Goal: Communication & Community: Answer question/provide support

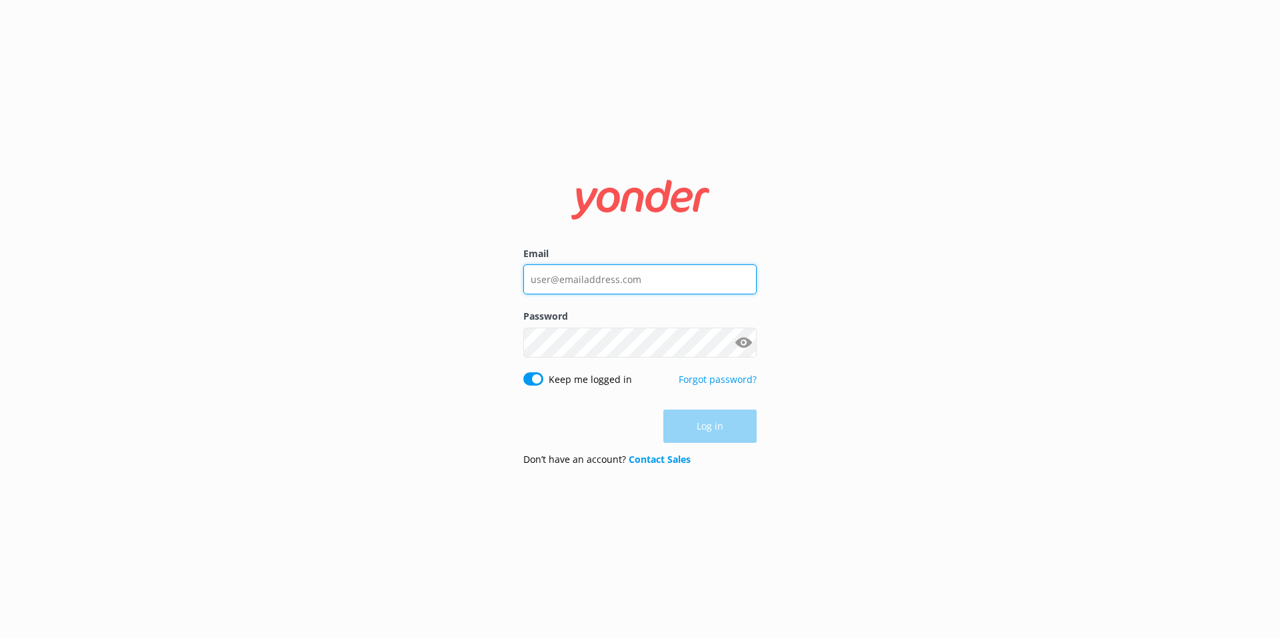
type input "[EMAIL_ADDRESS][DOMAIN_NAME]"
click at [724, 425] on div "Log in" at bounding box center [639, 426] width 233 height 33
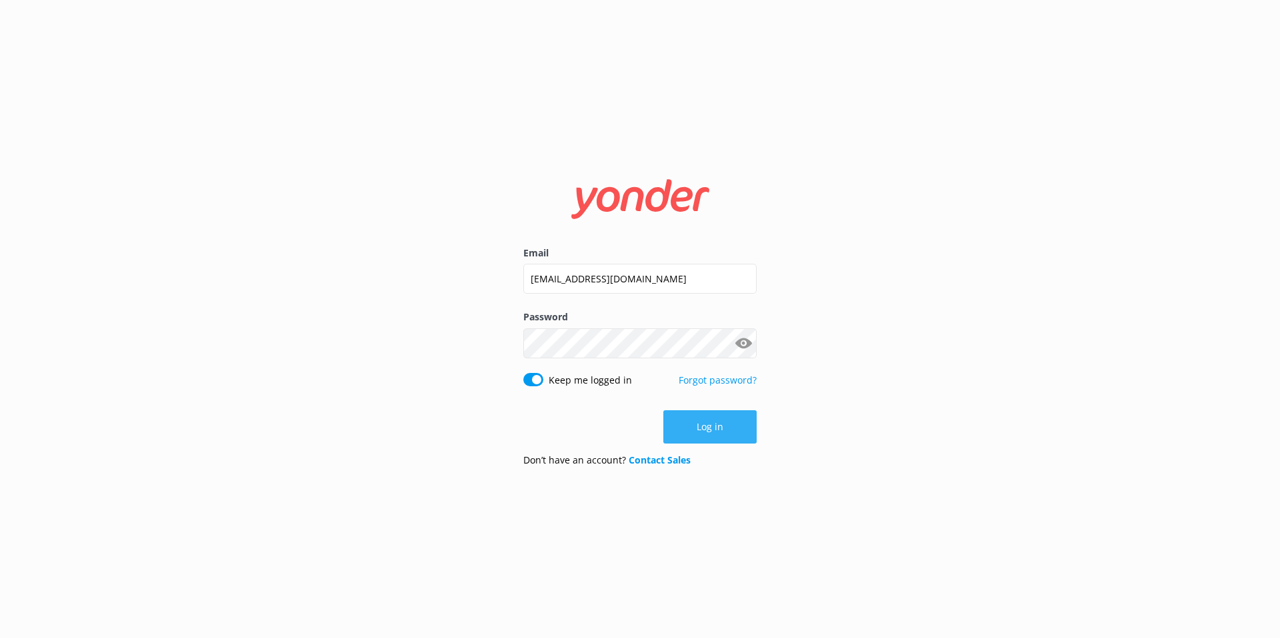
click at [720, 430] on button "Log in" at bounding box center [709, 427] width 93 height 33
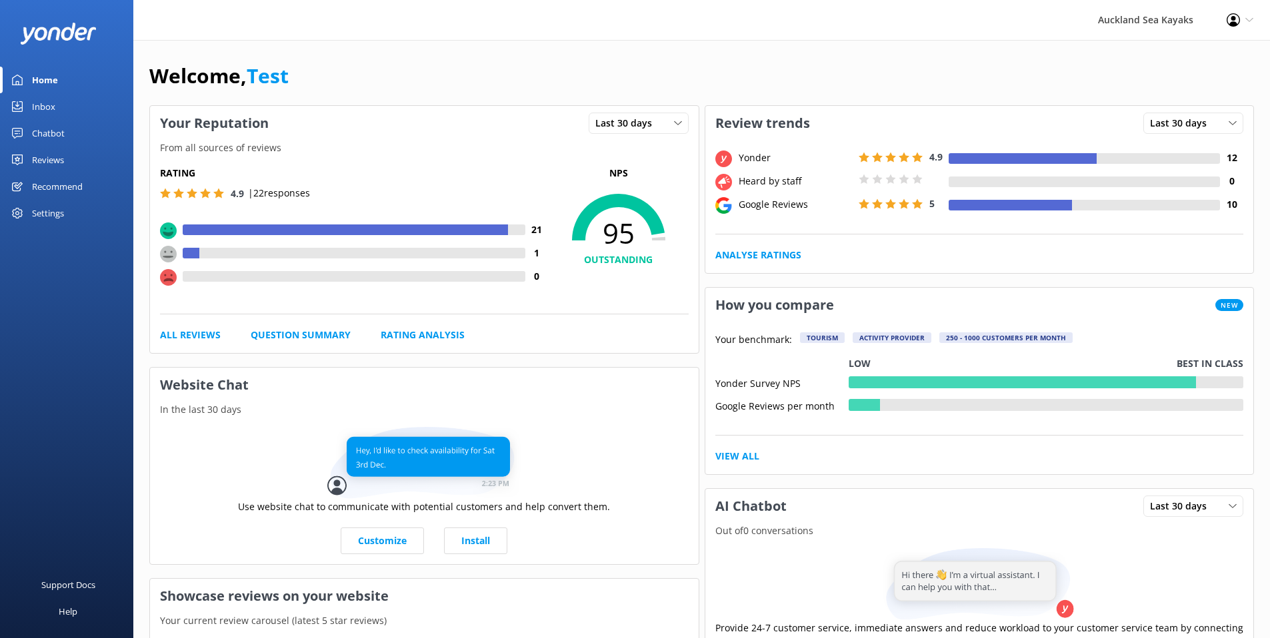
click at [88, 153] on link "Reviews" at bounding box center [66, 160] width 133 height 27
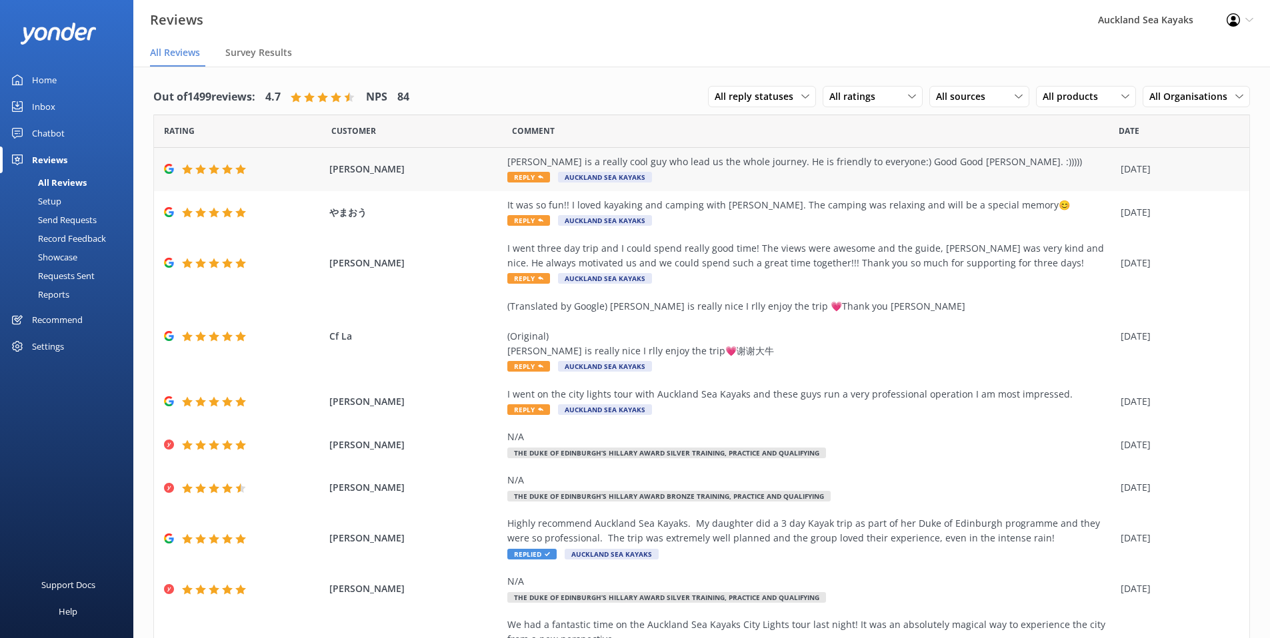
click at [660, 163] on div "[PERSON_NAME] is a really cool guy who lead us the whole journey. He is friendl…" at bounding box center [810, 162] width 606 height 15
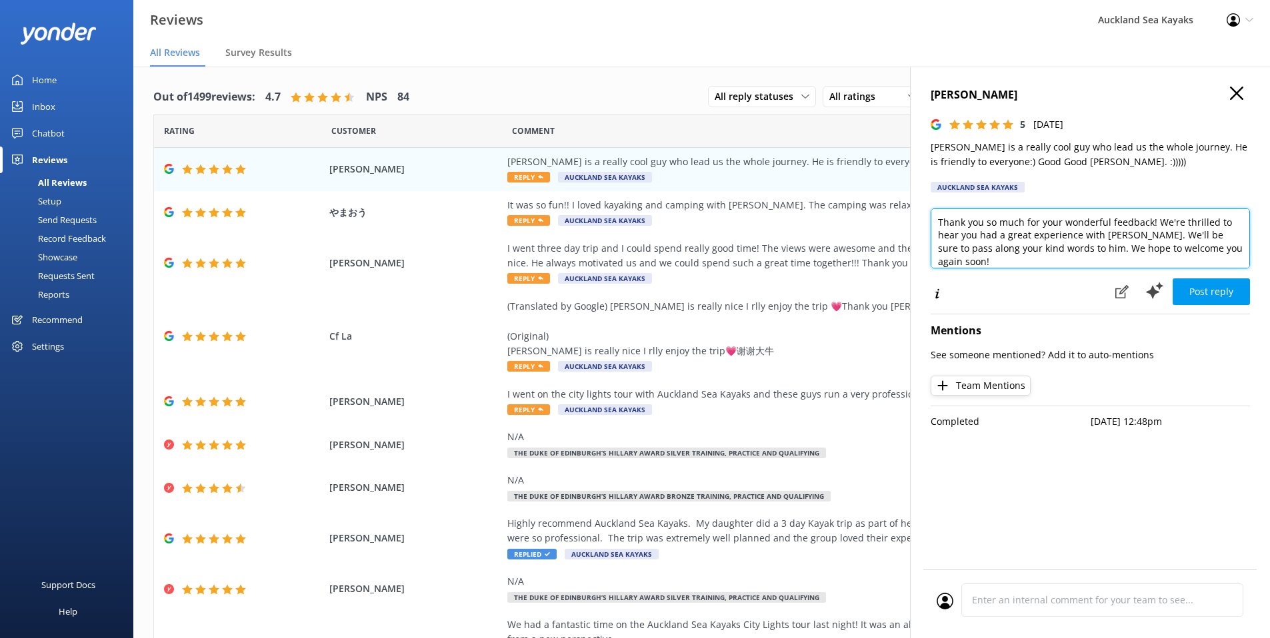
drag, startPoint x: 1236, startPoint y: 252, endPoint x: 1038, endPoint y: 223, distance: 200.1
click at [1038, 223] on textarea "Thank you so much for your wonderful feedback! We're thrilled to hear you had a…" at bounding box center [1089, 239] width 319 height 60
drag, startPoint x: 996, startPoint y: 219, endPoint x: 964, endPoint y: 217, distance: 32.7
click at [964, 217] on textarea "Thank you so much for your feedback. Glad you enjoyed your Duke of Edinburgh Ad…" at bounding box center [1089, 239] width 319 height 60
drag, startPoint x: 1024, startPoint y: 223, endPoint x: 963, endPoint y: 221, distance: 60.7
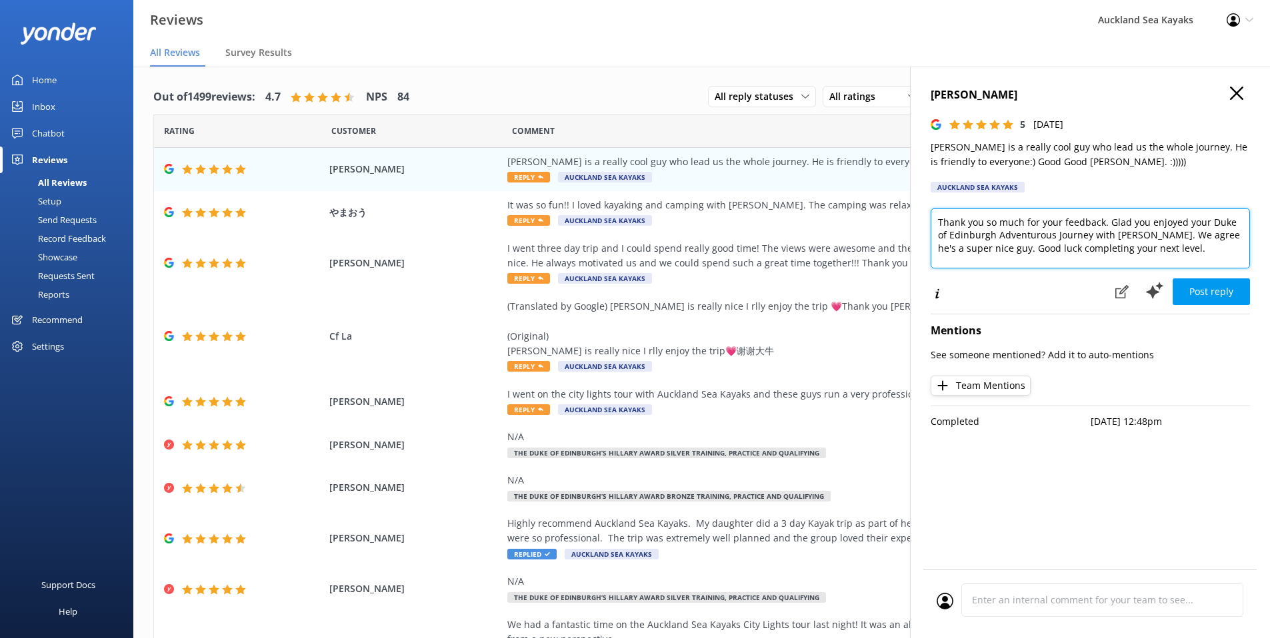
click at [963, 221] on textarea "Thank you so much for your feedback. Glad you enjoyed your Duke of Edinburgh Ad…" at bounding box center [1089, 239] width 319 height 60
type textarea "Thanks for your feedback. Glad you enjoyed your Duke of Edinburgh Adventurous J…"
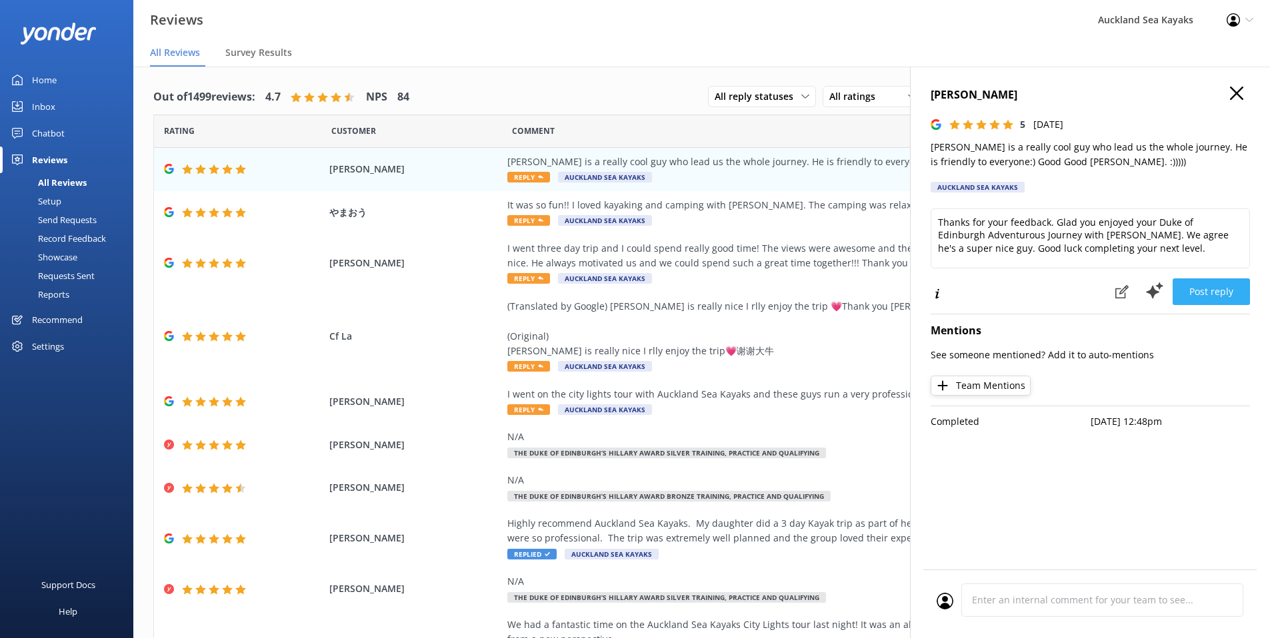
click at [1200, 289] on button "Post reply" at bounding box center [1210, 292] width 77 height 27
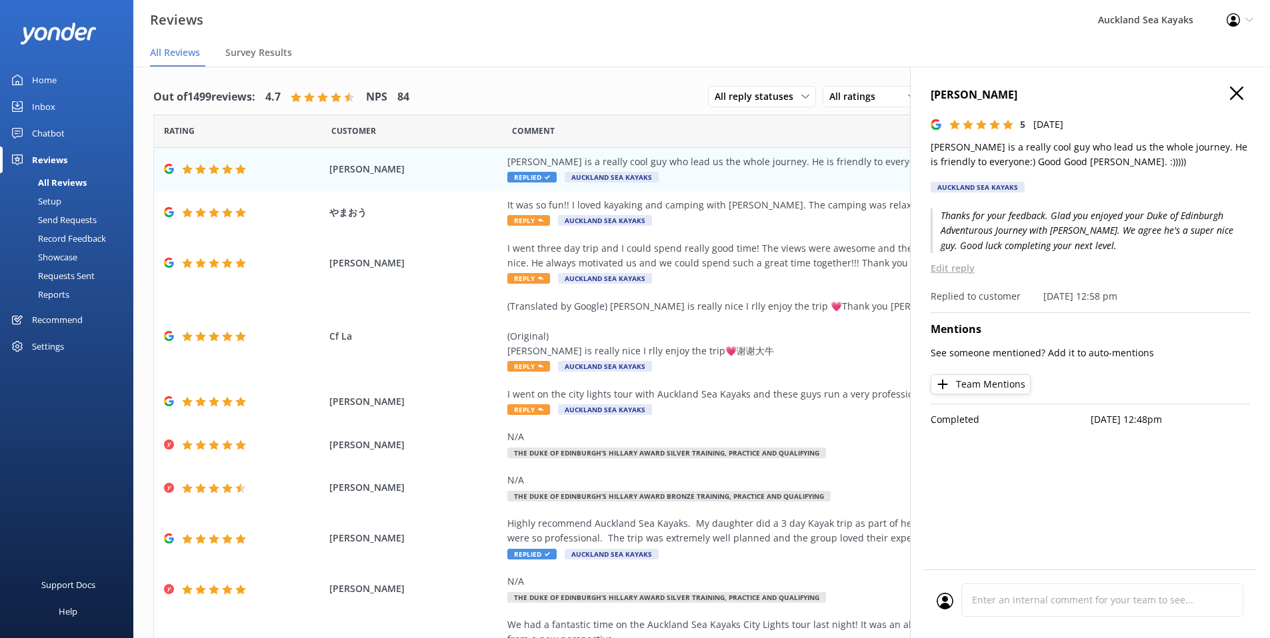
click at [1238, 91] on use "button" at bounding box center [1236, 93] width 13 height 13
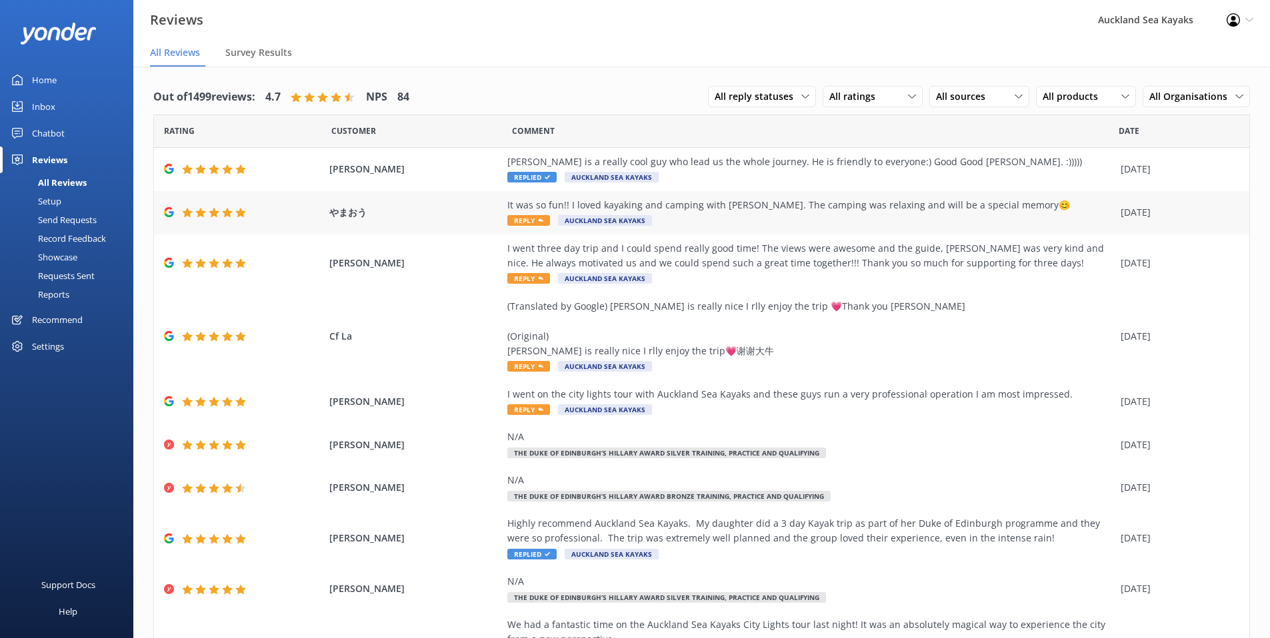
click at [662, 203] on div "It was so fun!! I loved kayaking and camping with [PERSON_NAME]. The camping wa…" at bounding box center [810, 205] width 606 height 15
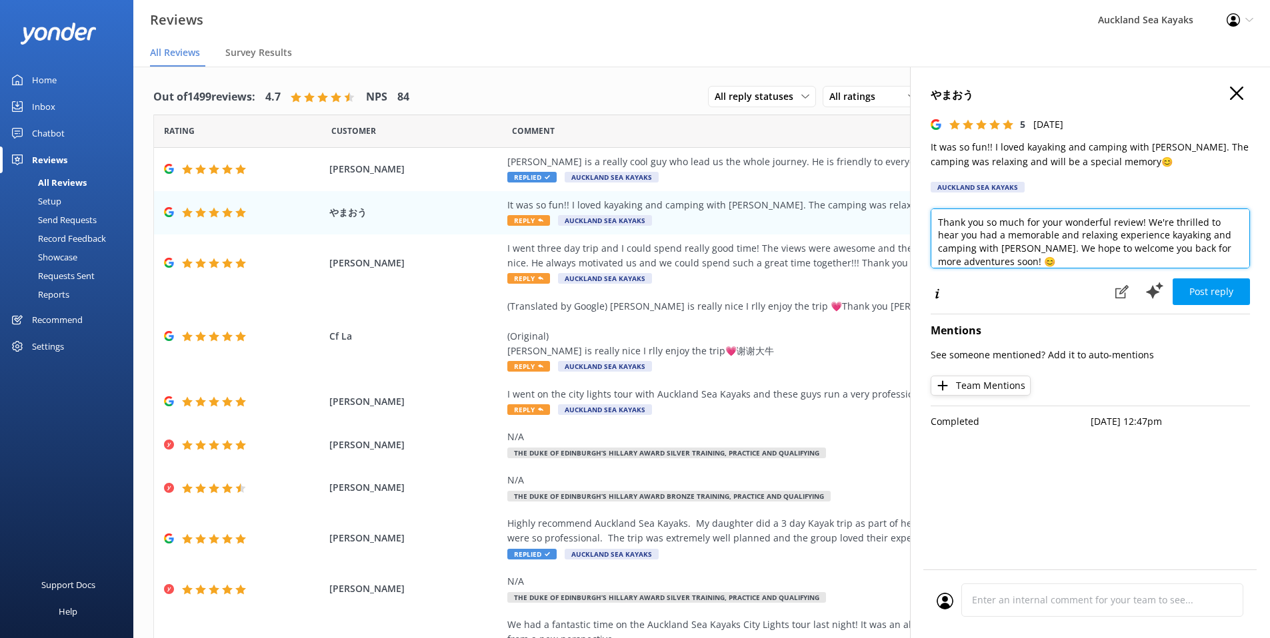
drag, startPoint x: 1030, startPoint y: 261, endPoint x: 936, endPoint y: 215, distance: 105.2
click at [936, 215] on textarea "Thank you so much for your wonderful review! We're thrilled to hear you had a m…" at bounding box center [1089, 239] width 319 height 60
click at [1176, 237] on textarea "Thanks for the awesome feedback and glad you enjoyed your DOE journey with [PER…" at bounding box center [1089, 239] width 319 height 60
type textarea "Thanks for the awesome feedback and glad you enjoyed your DOE journey with [PER…"
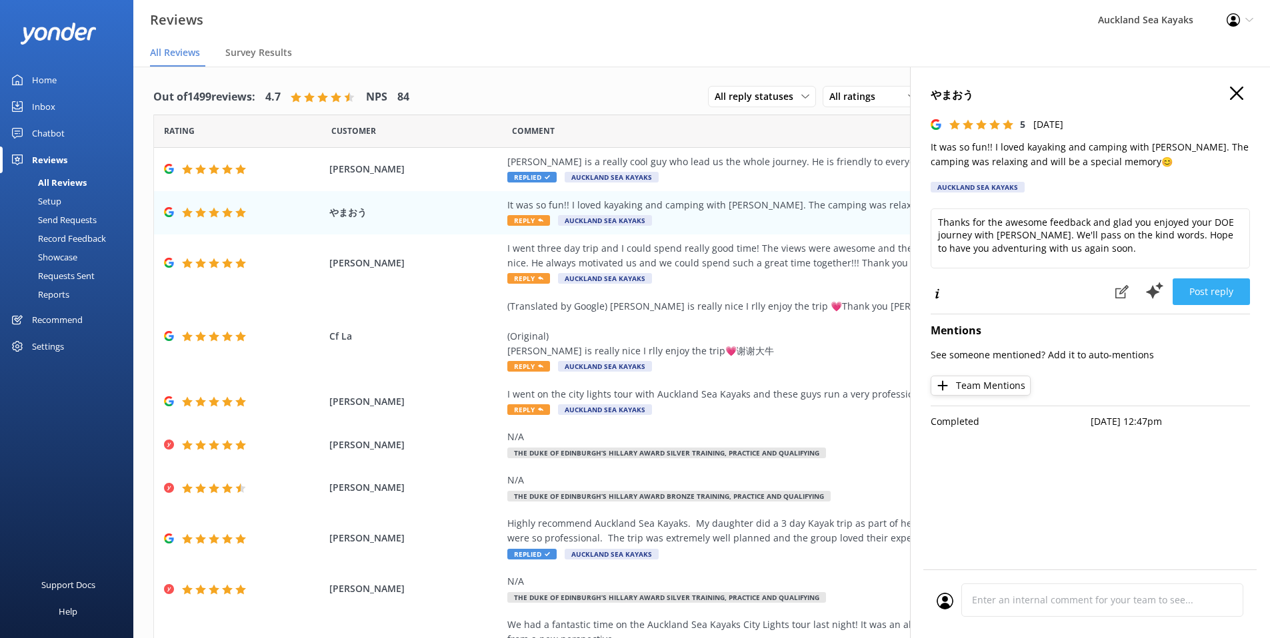
click at [1198, 294] on button "Post reply" at bounding box center [1210, 292] width 77 height 27
click at [1226, 295] on button "Post reply" at bounding box center [1210, 292] width 77 height 27
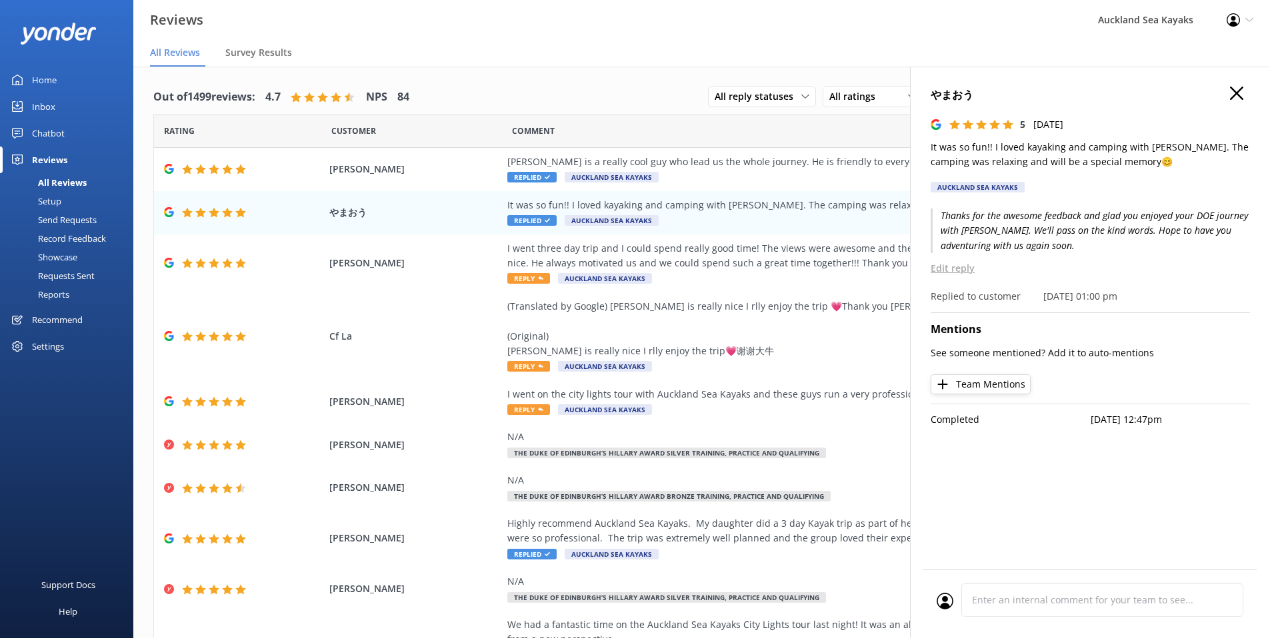
click at [1233, 93] on icon "button" at bounding box center [1236, 93] width 13 height 13
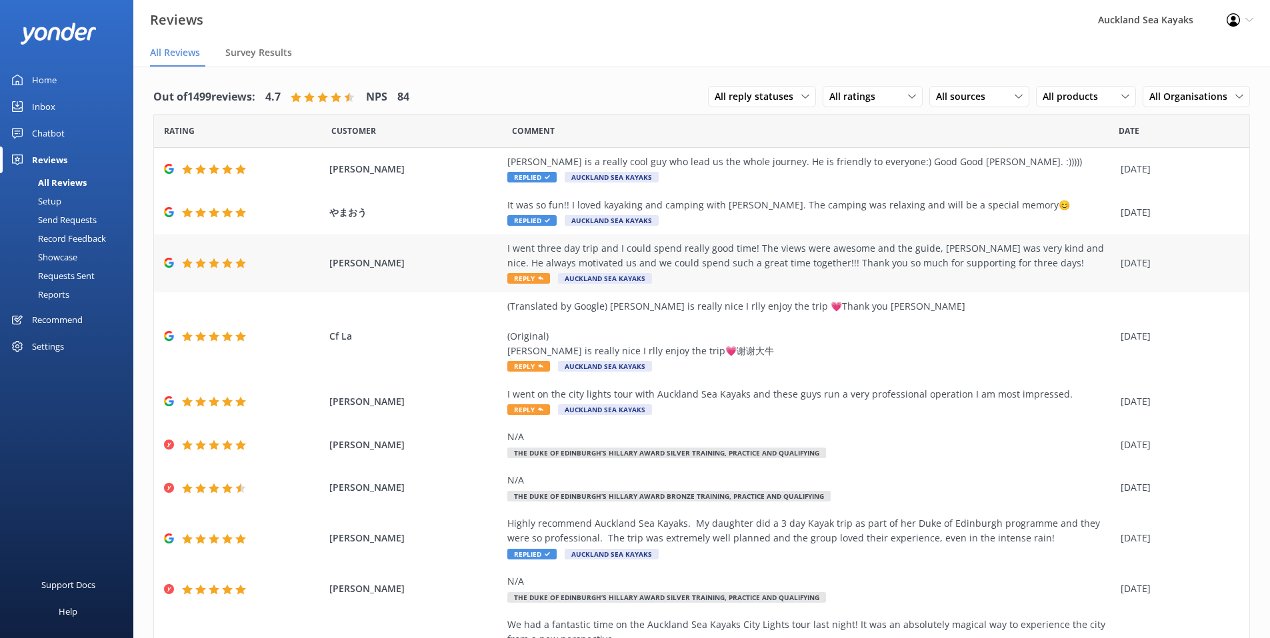
click at [548, 253] on div "I went three day trip and I could spend really good time! The views were awesom…" at bounding box center [810, 256] width 606 height 30
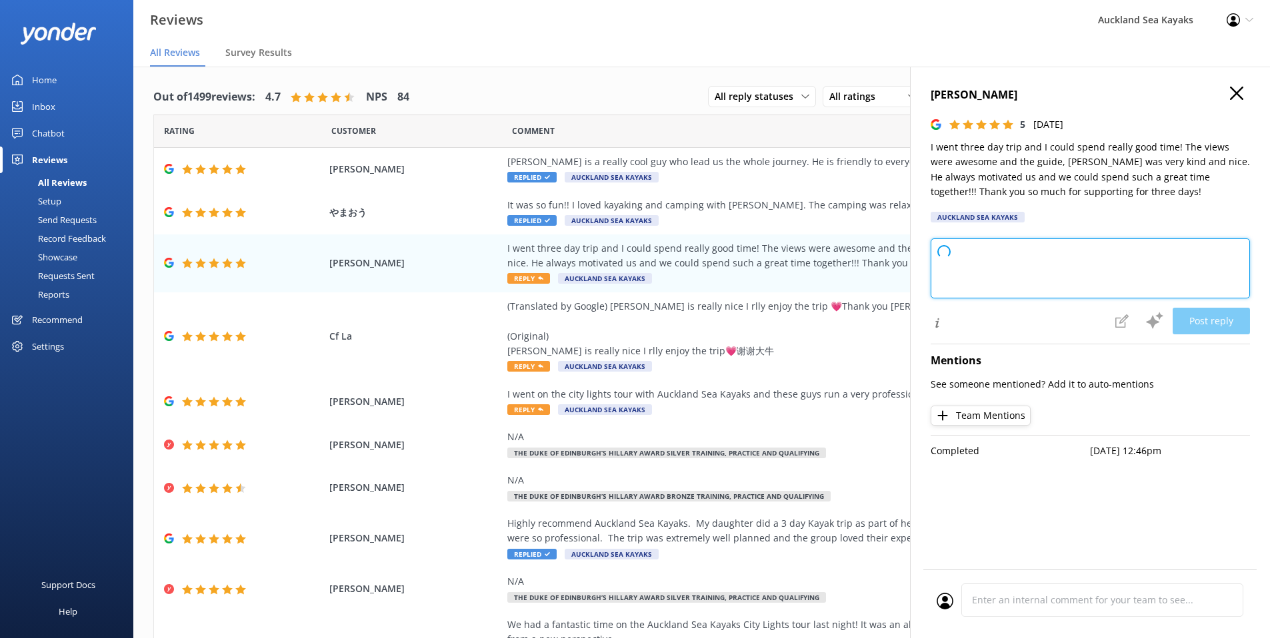
click at [986, 276] on textarea at bounding box center [1089, 269] width 319 height 60
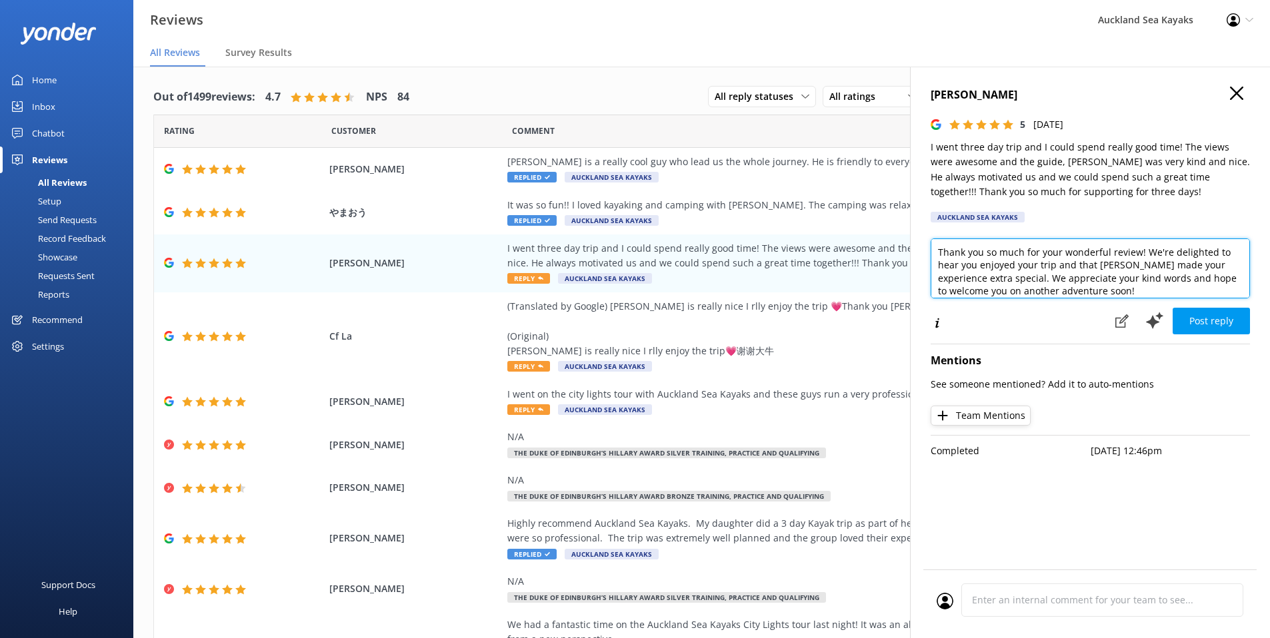
click at [986, 277] on textarea "Thank you so much for your wonderful review! We're delighted to hear you enjoye…" at bounding box center [1089, 269] width 319 height 60
drag, startPoint x: 1159, startPoint y: 264, endPoint x: 1108, endPoint y: 265, distance: 50.7
click at [1108, 265] on textarea "Glad you felt safe and supported on your 3-day adventure with [PERSON_NAME]. Yo…" at bounding box center [1089, 269] width 319 height 60
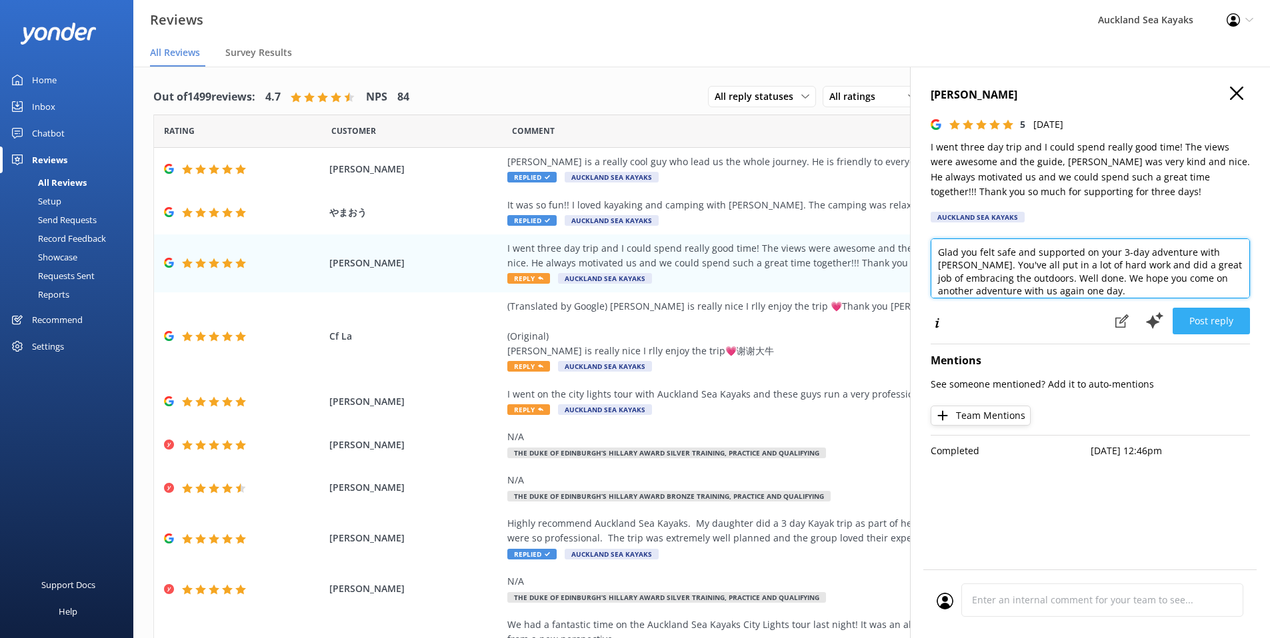
type textarea "Glad you felt safe and supported on your 3-day adventure with [PERSON_NAME]. Yo…"
click at [1203, 321] on button "Post reply" at bounding box center [1210, 321] width 77 height 27
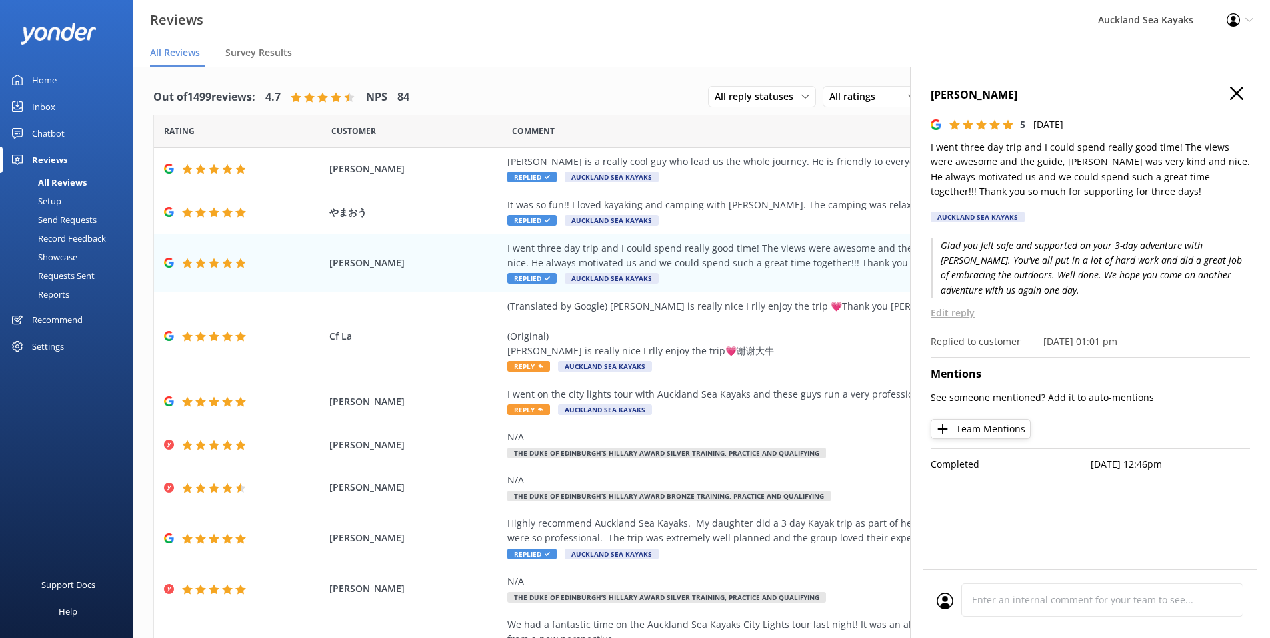
click at [1240, 93] on icon "button" at bounding box center [1236, 93] width 13 height 13
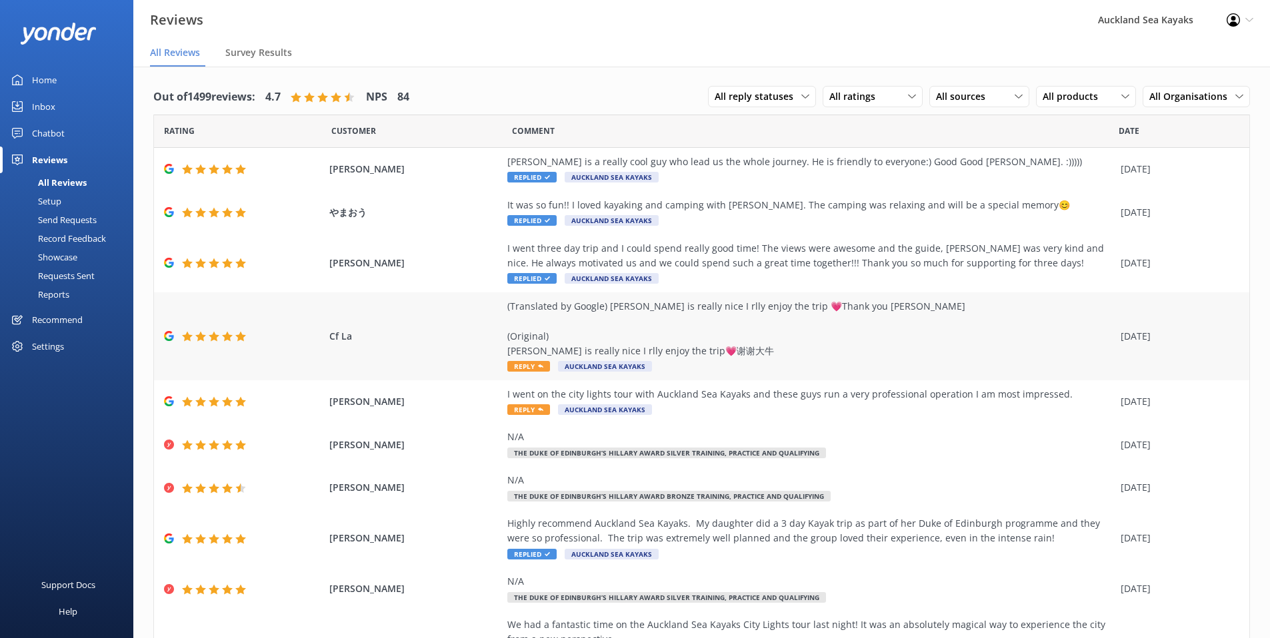
click at [576, 331] on div "(Translated by Google) [PERSON_NAME] is really nice I rlly enjoy the trip 💗Than…" at bounding box center [810, 329] width 606 height 60
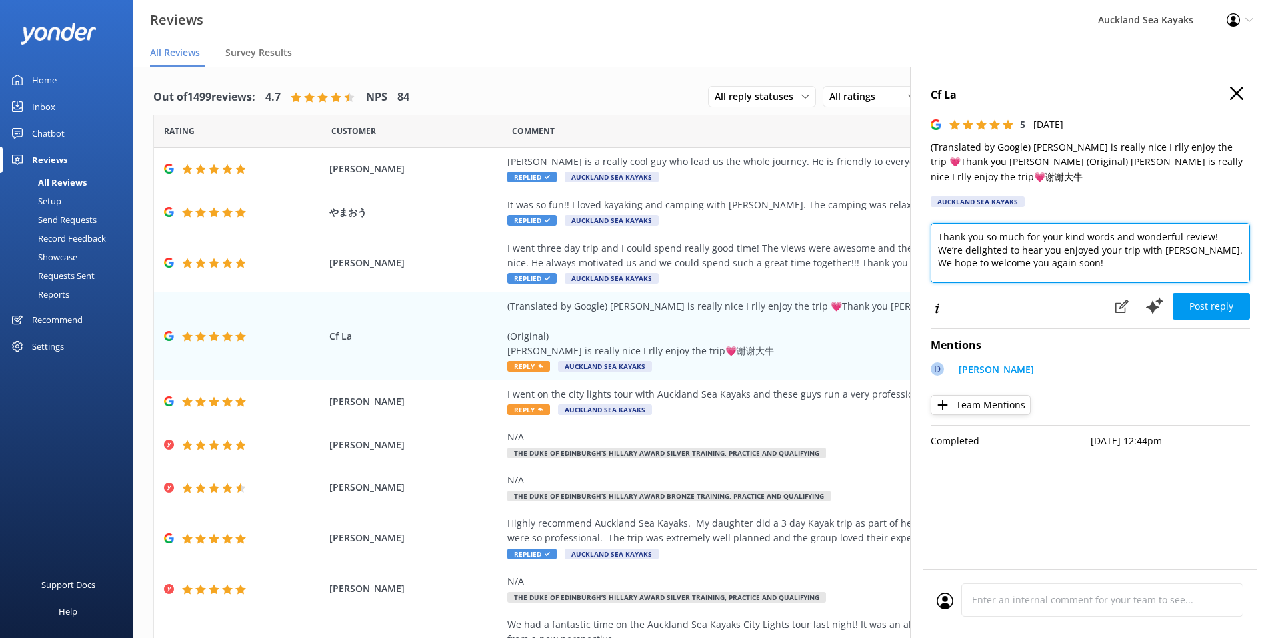
drag, startPoint x: 1008, startPoint y: 248, endPoint x: 922, endPoint y: 215, distance: 92.2
click at [920, 216] on div "Cf La 5 [DATE] (Translated by Google) [PERSON_NAME] is really nice I rlly enjoy…" at bounding box center [1090, 386] width 360 height 638
type textarea "Thanks for choosing Auckland Sea Kayaks for your Duke of Edinburgh Adventurous …"
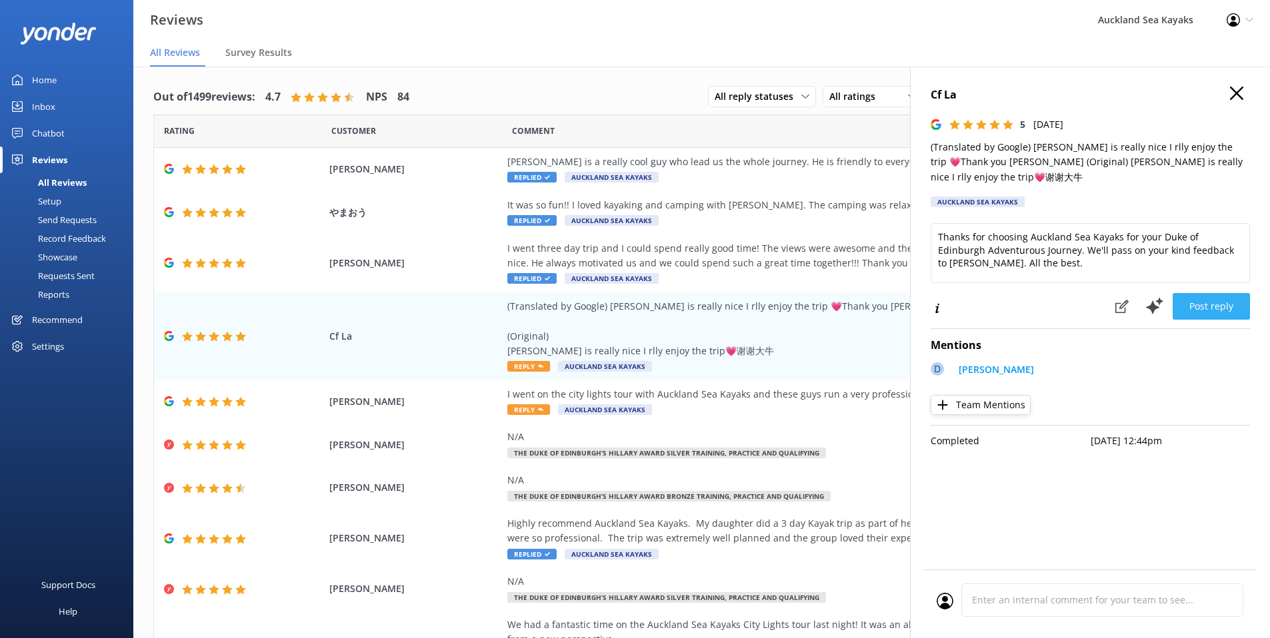
click at [1226, 296] on button "Post reply" at bounding box center [1210, 306] width 77 height 27
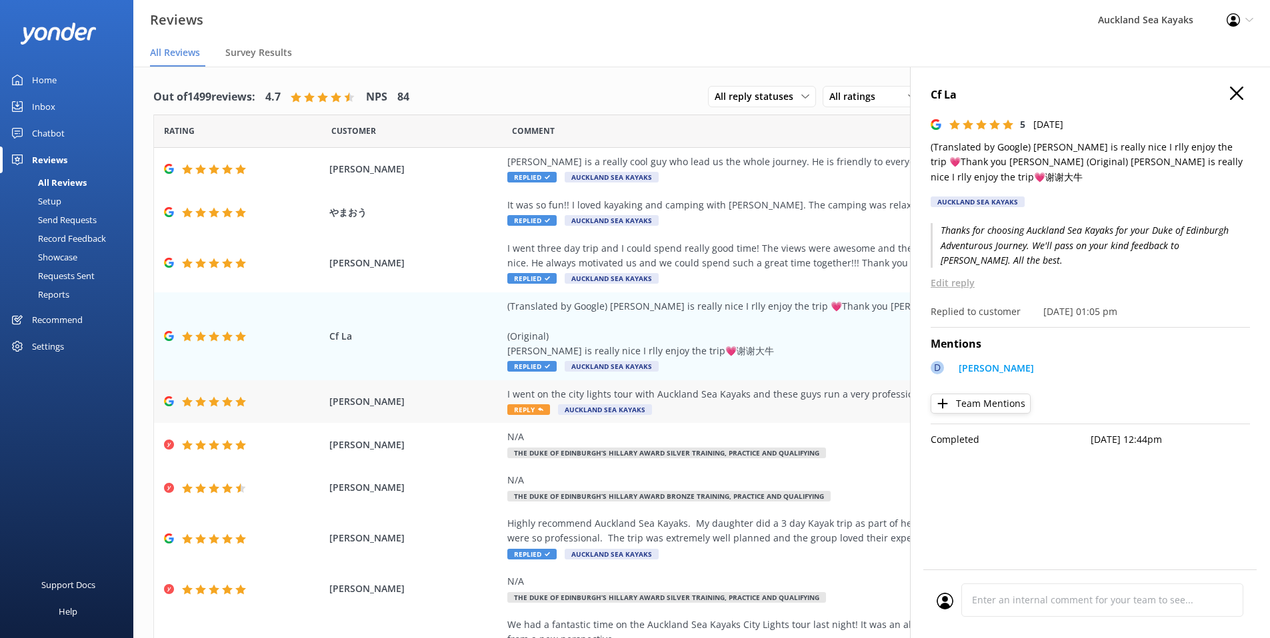
click at [780, 398] on div "I went on the city lights tour with Auckland Sea Kayaks and these guys run a ve…" at bounding box center [810, 394] width 606 height 15
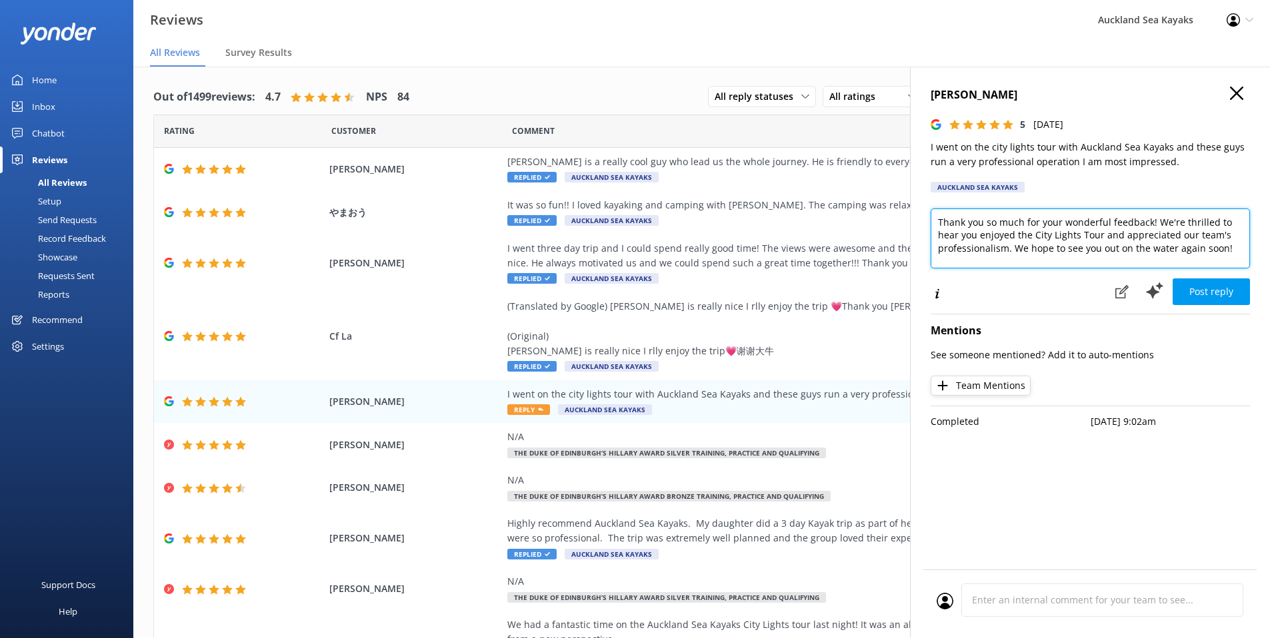
click at [1004, 232] on textarea "Thank you so much for your wonderful feedback! We're thrilled to hear you enjoy…" at bounding box center [1089, 239] width 319 height 60
type textarea "Thanks for the great feedback [PERSON_NAME]. It's always a pleasure to paddle w…"
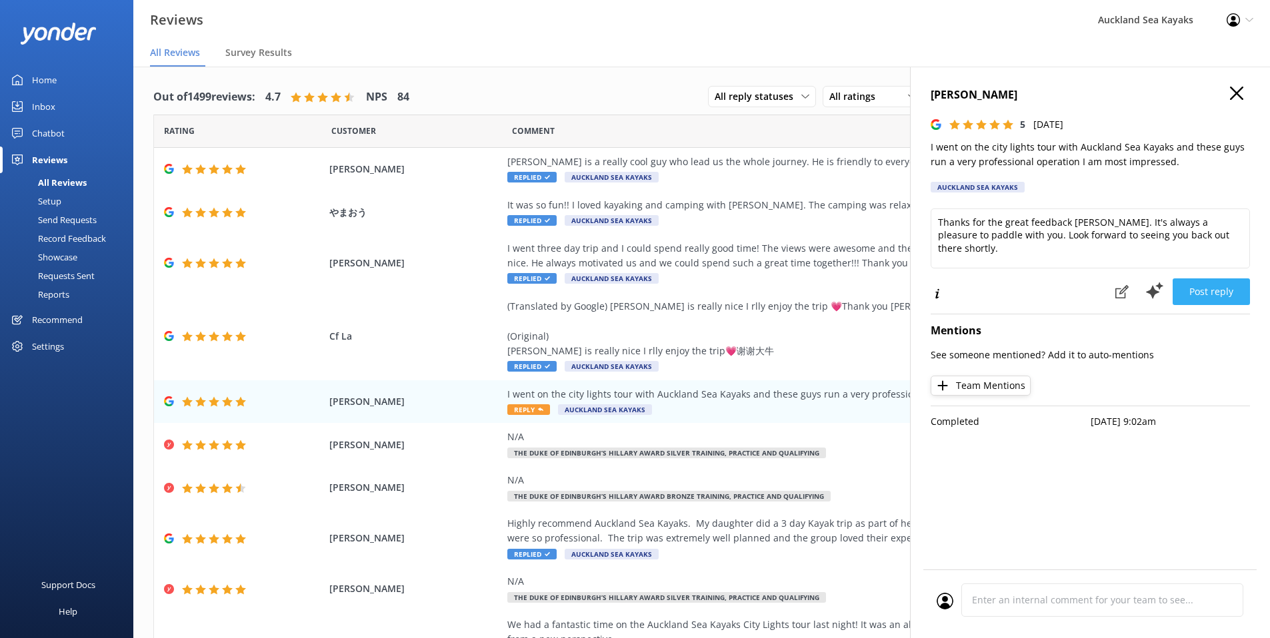
click at [1209, 291] on button "Post reply" at bounding box center [1210, 292] width 77 height 27
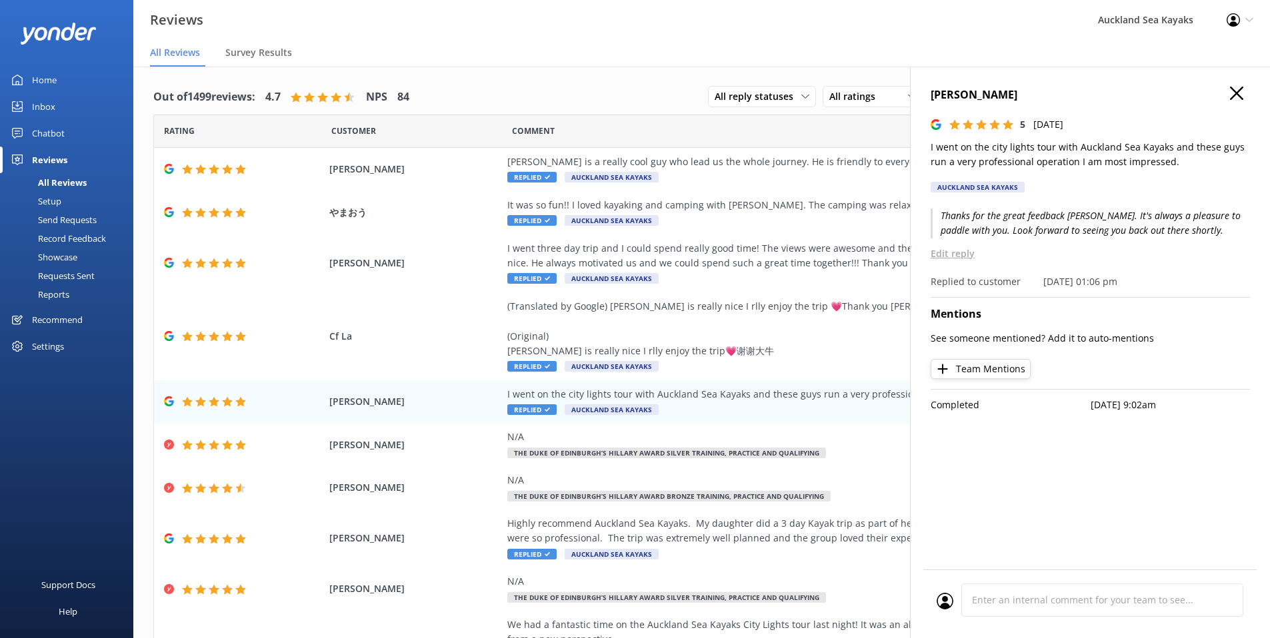
click at [1231, 96] on icon "button" at bounding box center [1236, 93] width 13 height 13
